Goal: Navigation & Orientation: Find specific page/section

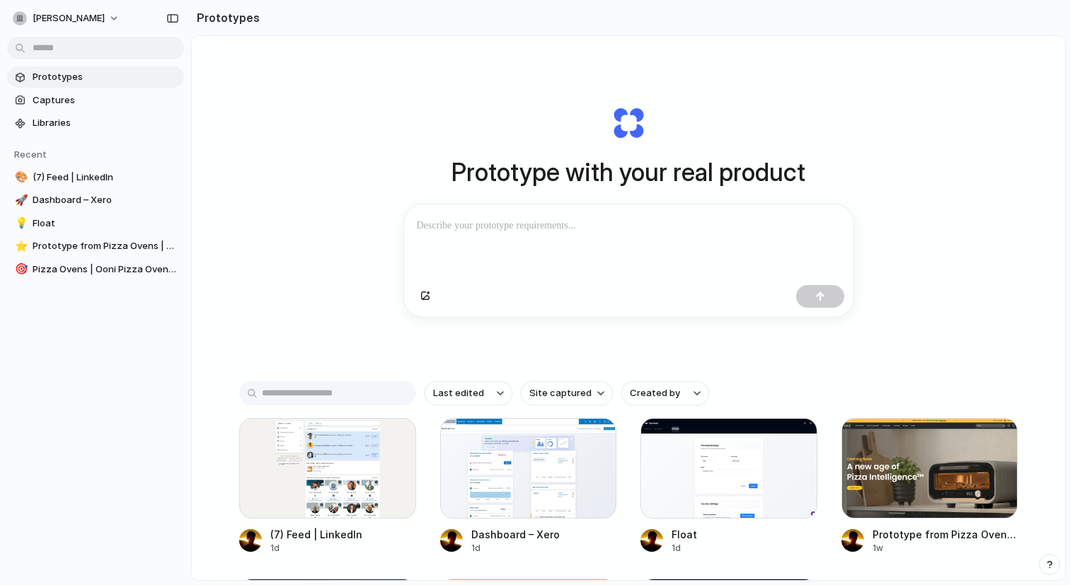
click at [104, 86] on link "Prototypes" at bounding box center [95, 76] width 177 height 21
click at [96, 98] on span "Captures" at bounding box center [106, 100] width 146 height 14
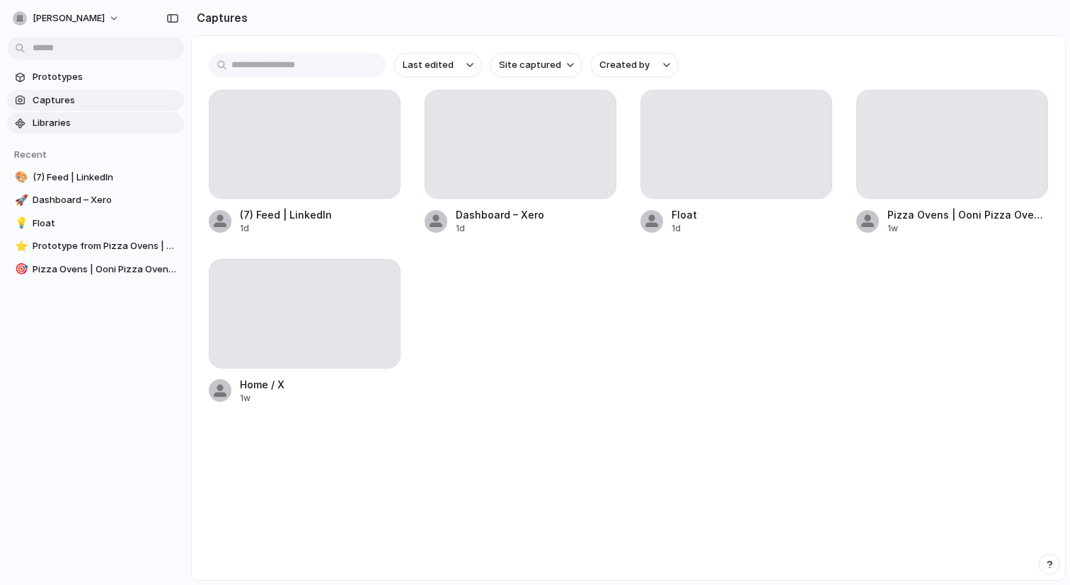
click at [96, 126] on span "Libraries" at bounding box center [106, 123] width 146 height 14
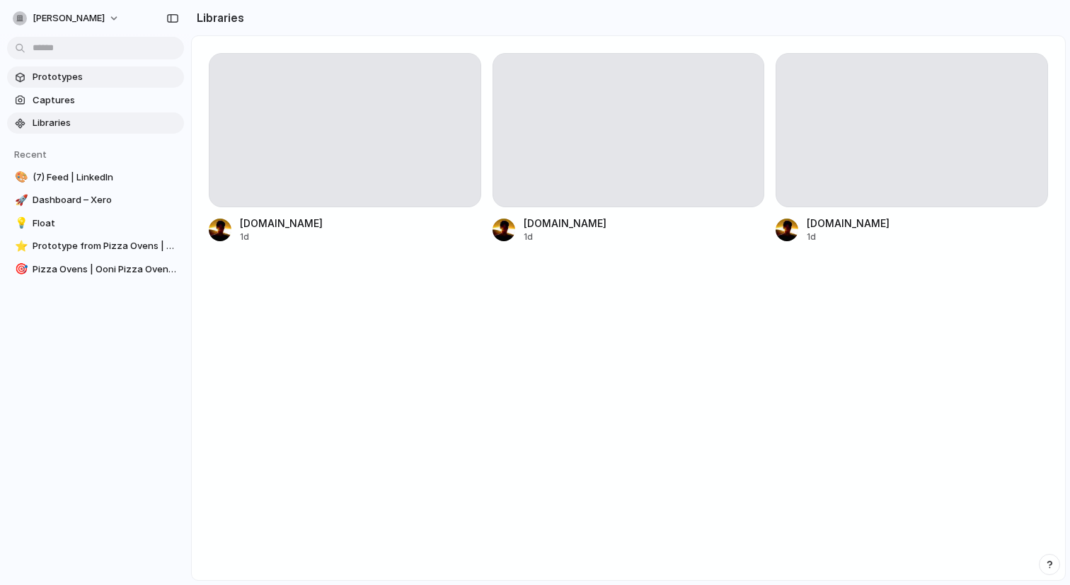
click at [110, 79] on span "Prototypes" at bounding box center [106, 77] width 146 height 14
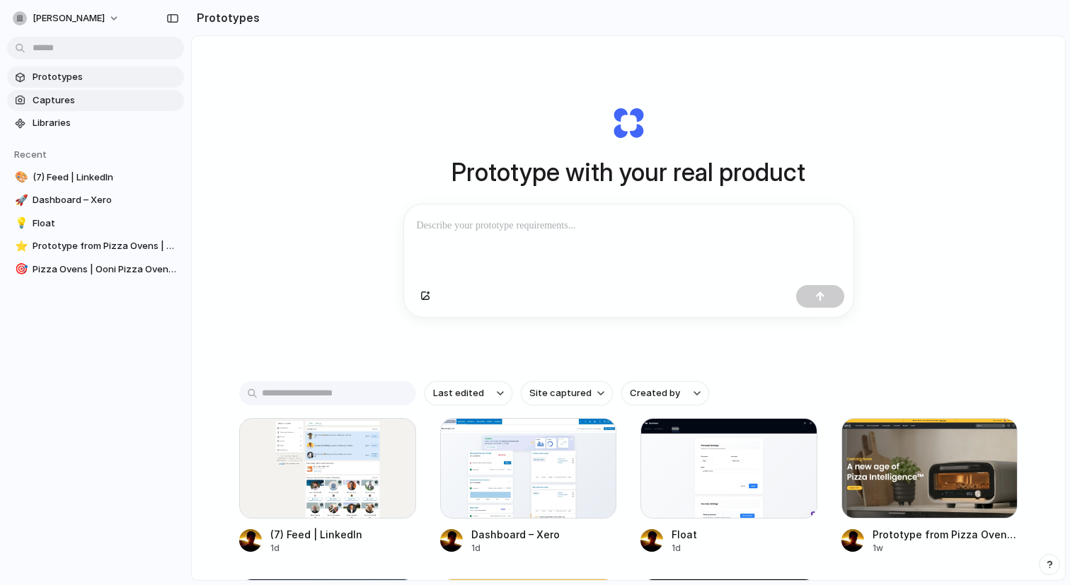
click at [100, 110] on link "Captures" at bounding box center [95, 100] width 177 height 21
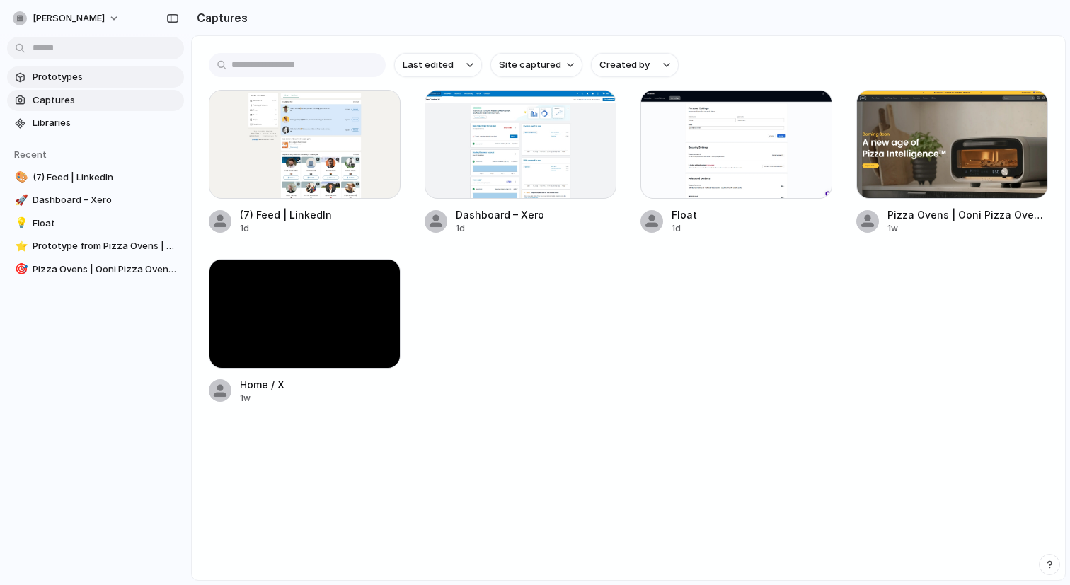
click at [121, 79] on span "Prototypes" at bounding box center [106, 77] width 146 height 14
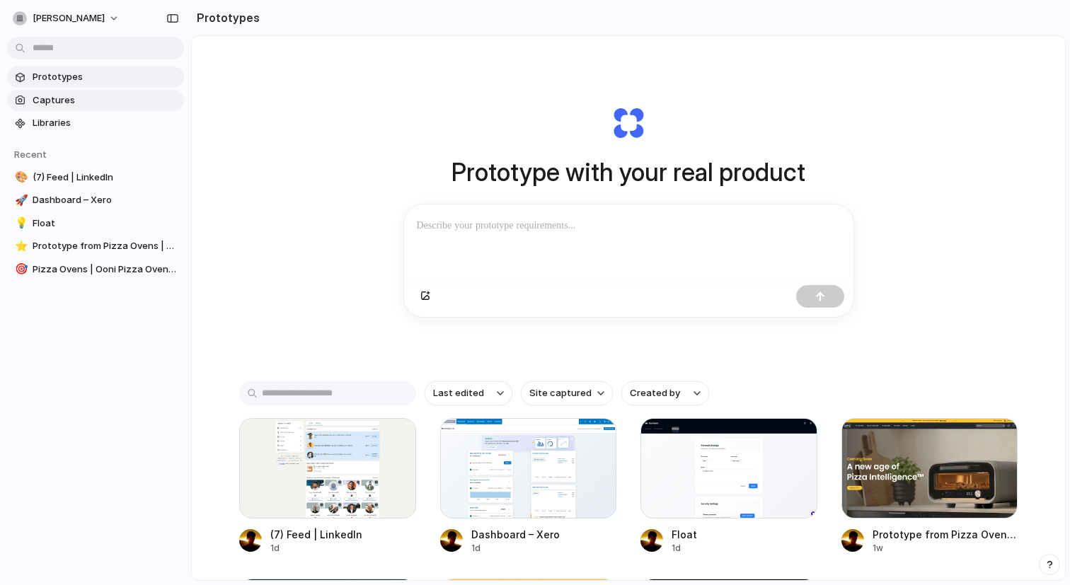
click at [114, 96] on span "Captures" at bounding box center [106, 100] width 146 height 14
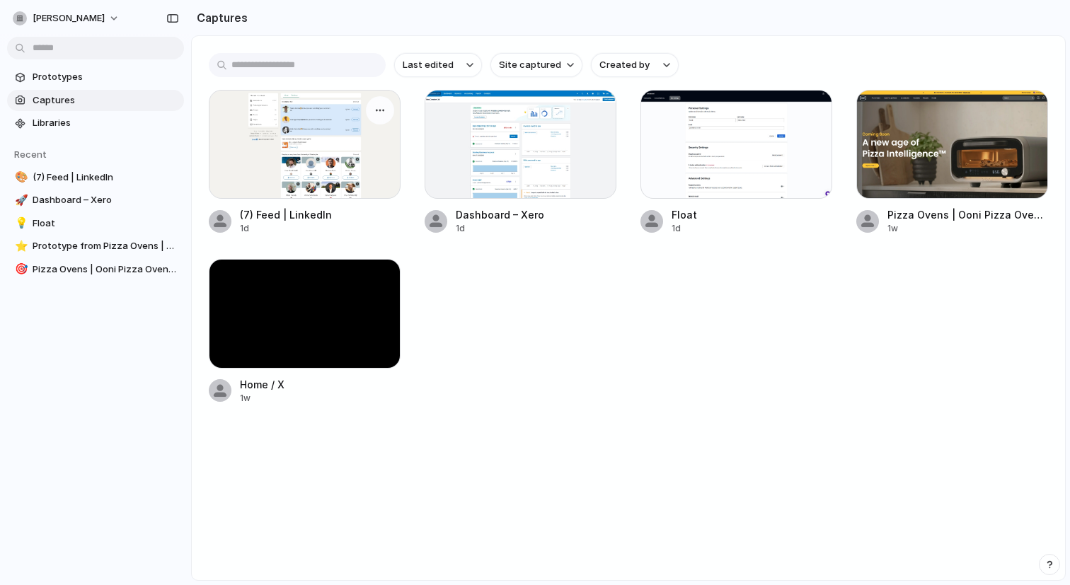
click at [323, 149] on div at bounding box center [305, 144] width 192 height 109
click at [582, 172] on div at bounding box center [520, 144] width 192 height 109
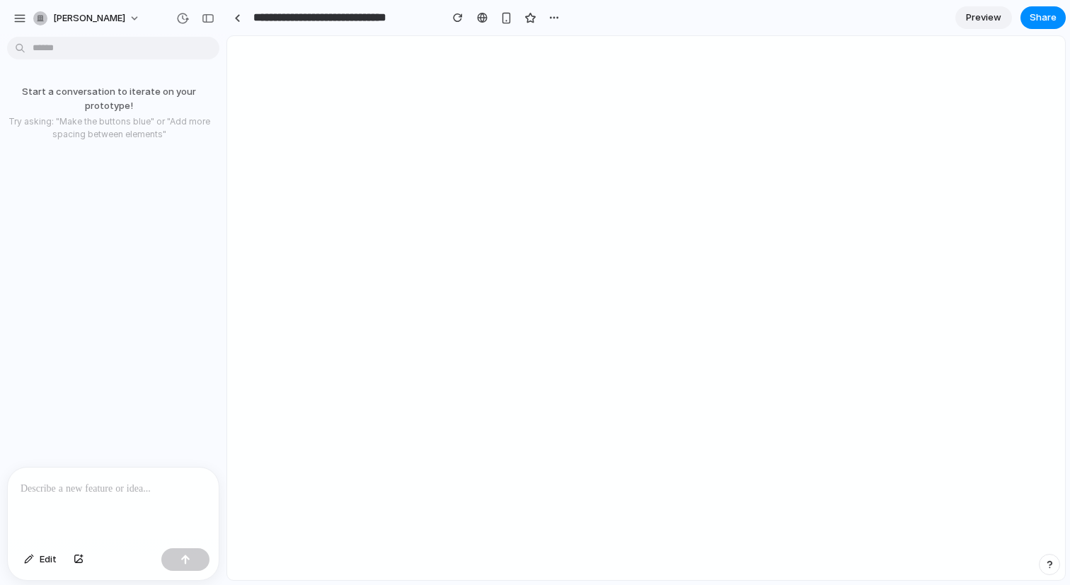
drag, startPoint x: 289, startPoint y: 216, endPoint x: 212, endPoint y: 219, distance: 76.5
click at [227, 22] on link at bounding box center [222, 17] width 21 height 21
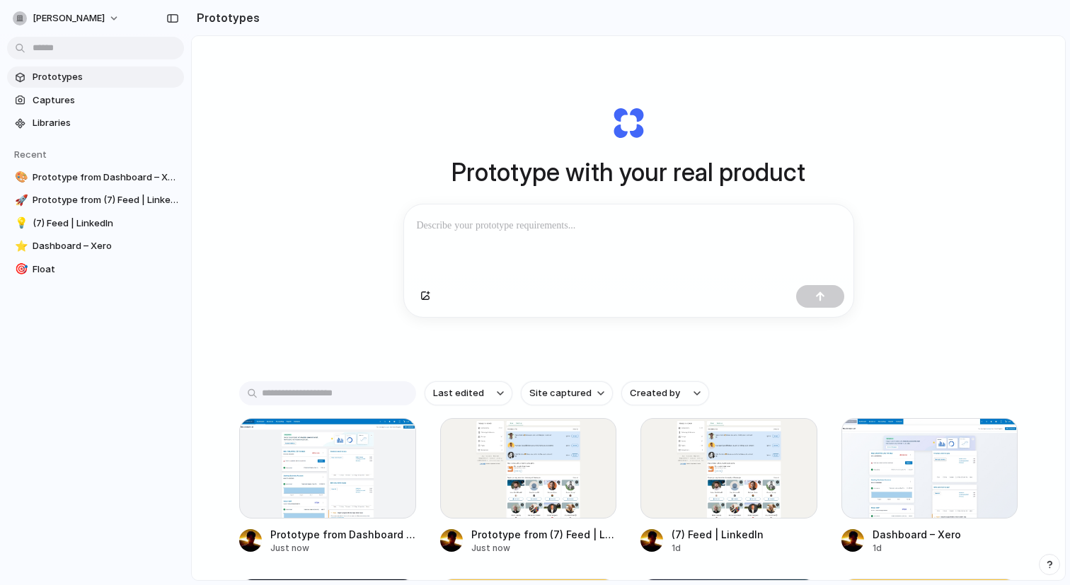
click at [130, 71] on span "Prototypes" at bounding box center [106, 77] width 146 height 14
click at [328, 470] on div at bounding box center [327, 468] width 177 height 100
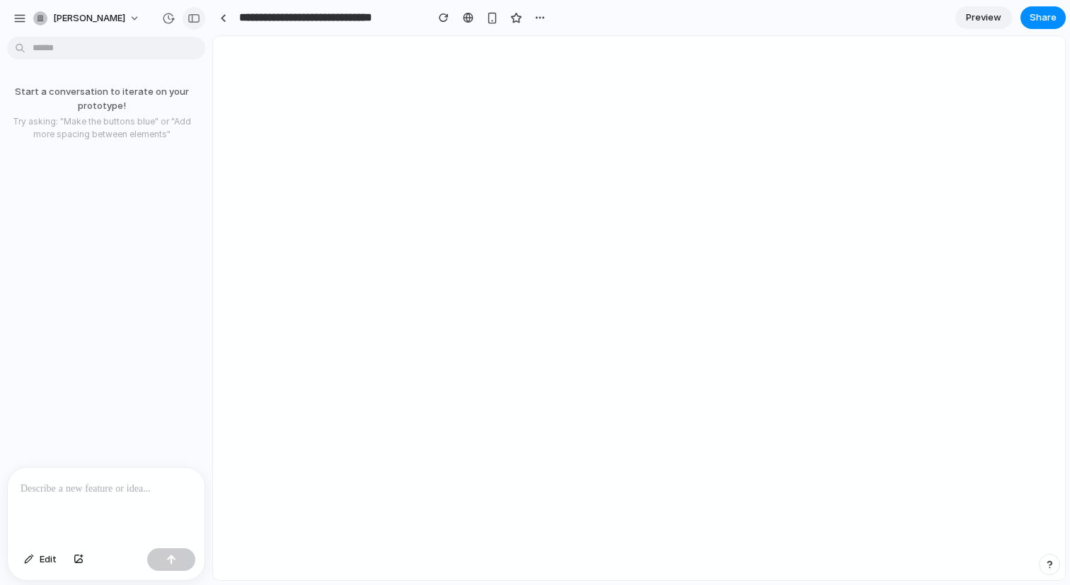
click at [197, 12] on button "button" at bounding box center [194, 18] width 23 height 23
